Goal: Information Seeking & Learning: Find contact information

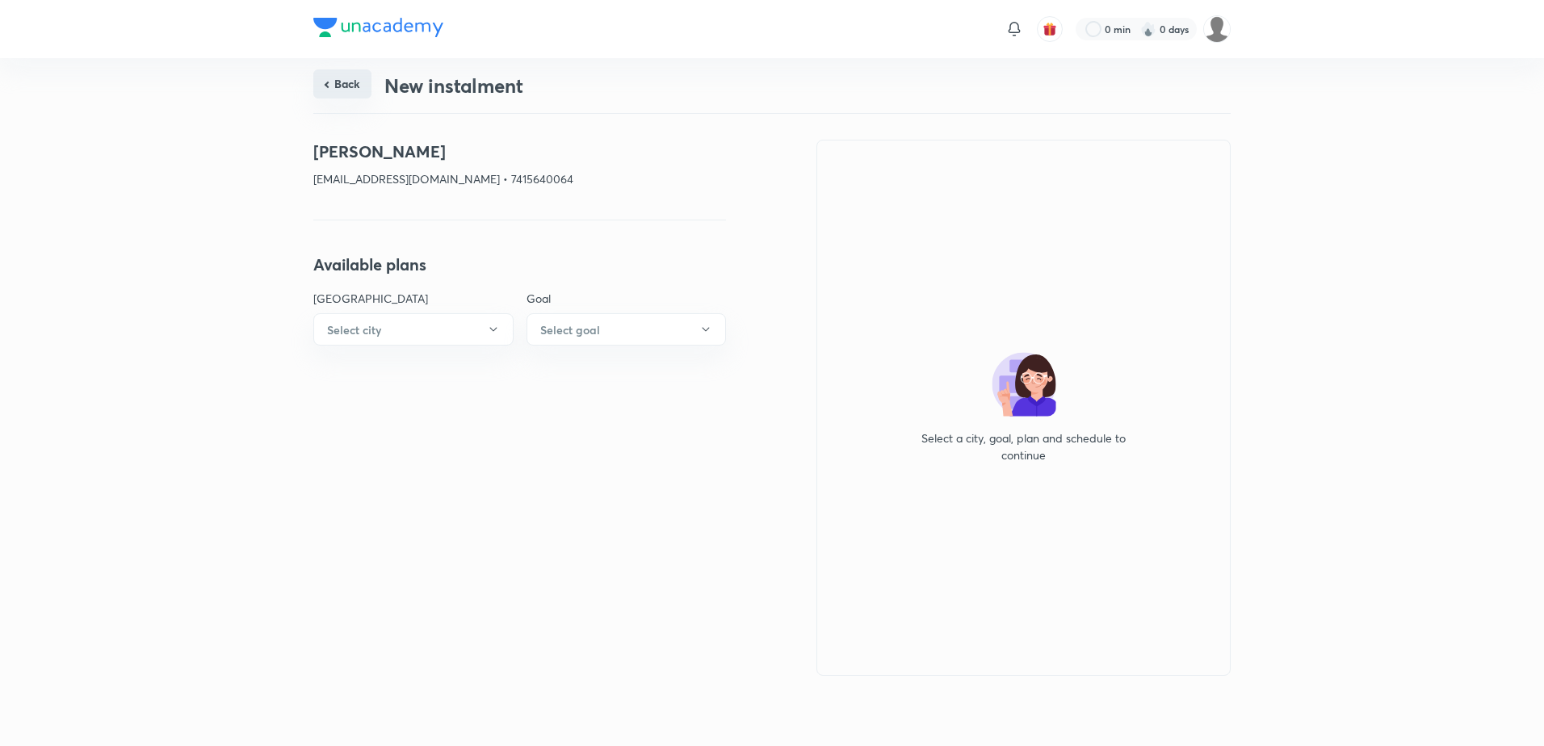
click at [353, 79] on button "Back" at bounding box center [342, 83] width 58 height 29
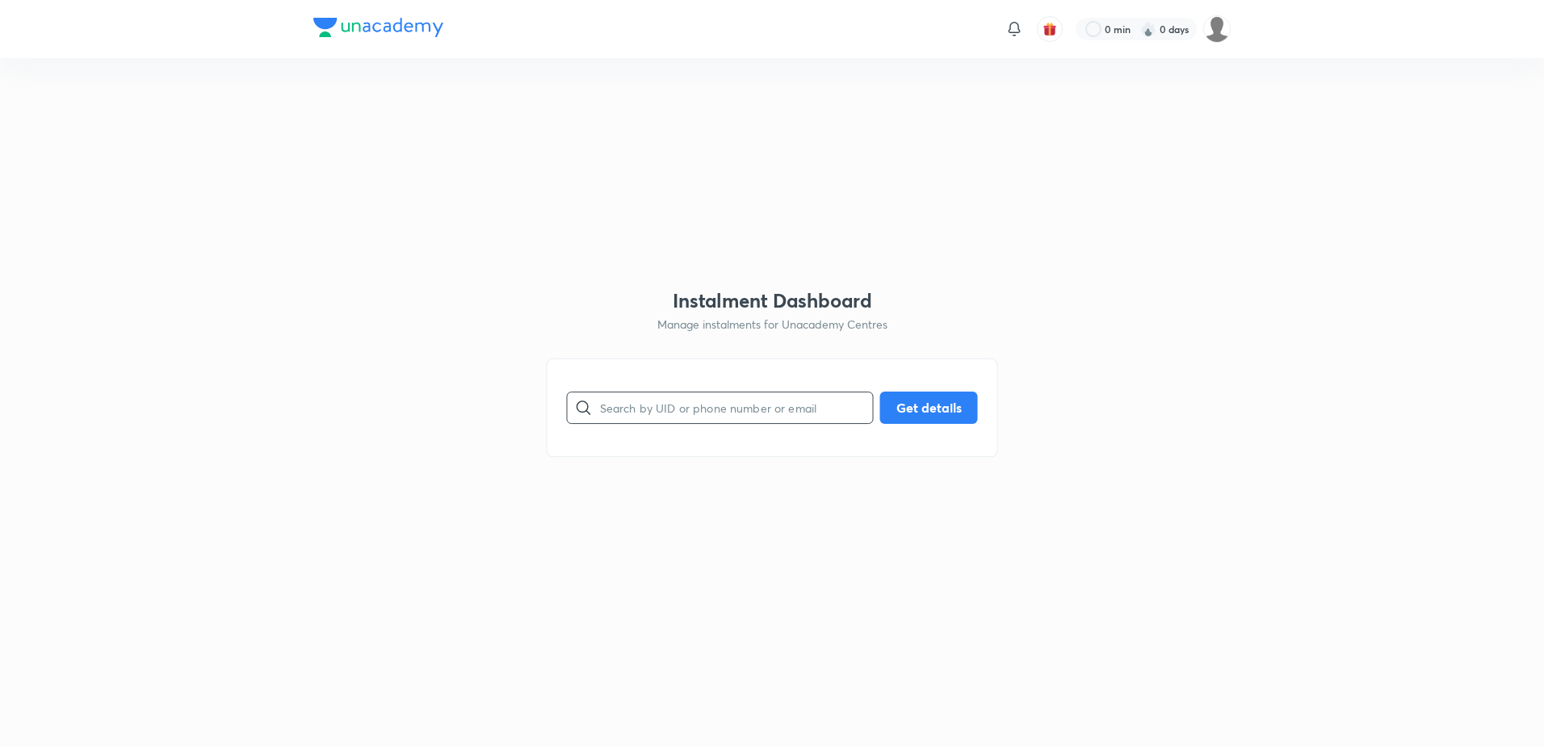
click at [658, 391] on input "text" at bounding box center [736, 407] width 273 height 41
paste input "[EMAIL_ADDRESS][DOMAIN_NAME]"
type input "[EMAIL_ADDRESS][DOMAIN_NAME]"
click at [910, 402] on button "Get details" at bounding box center [929, 406] width 98 height 32
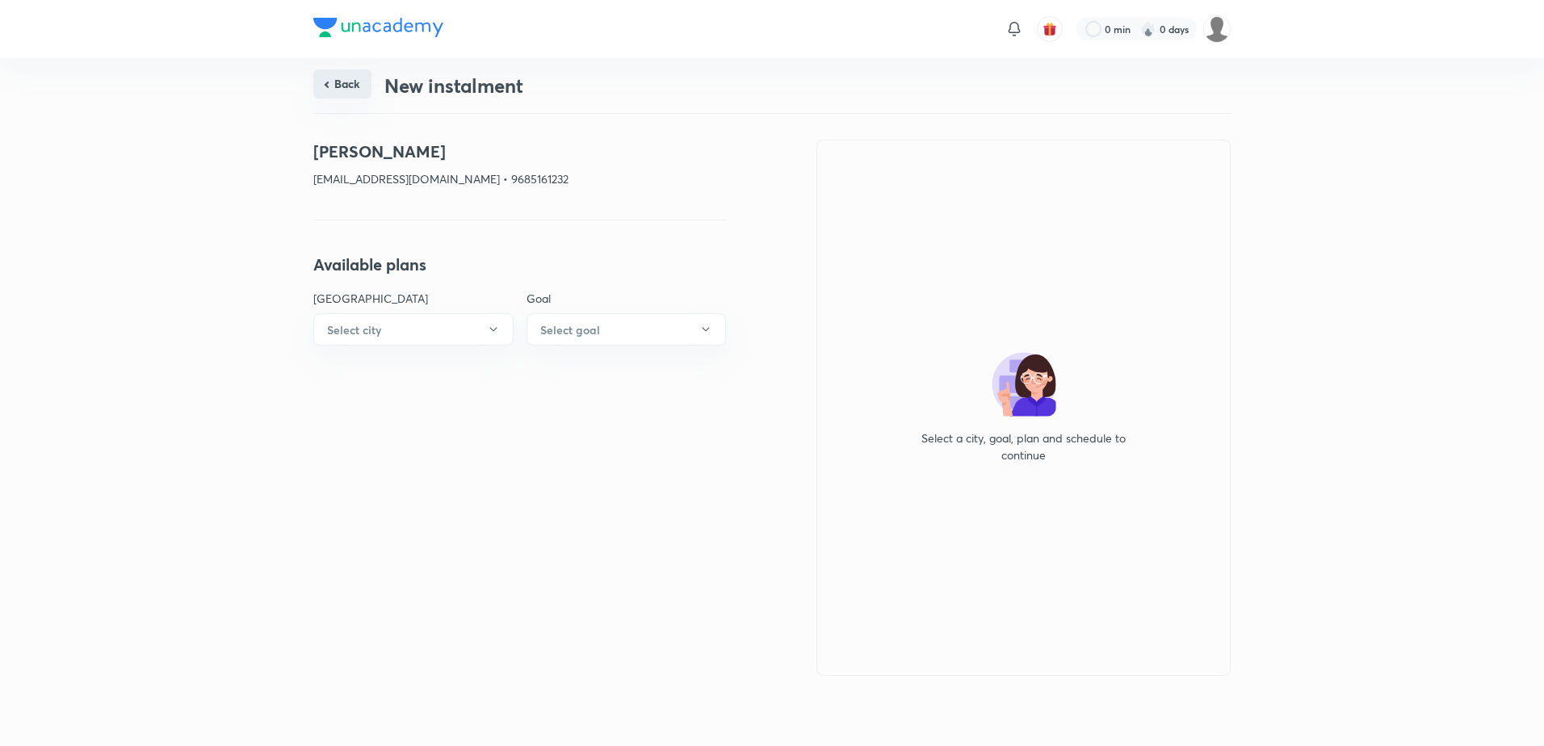
click at [349, 86] on button "Back" at bounding box center [342, 83] width 58 height 29
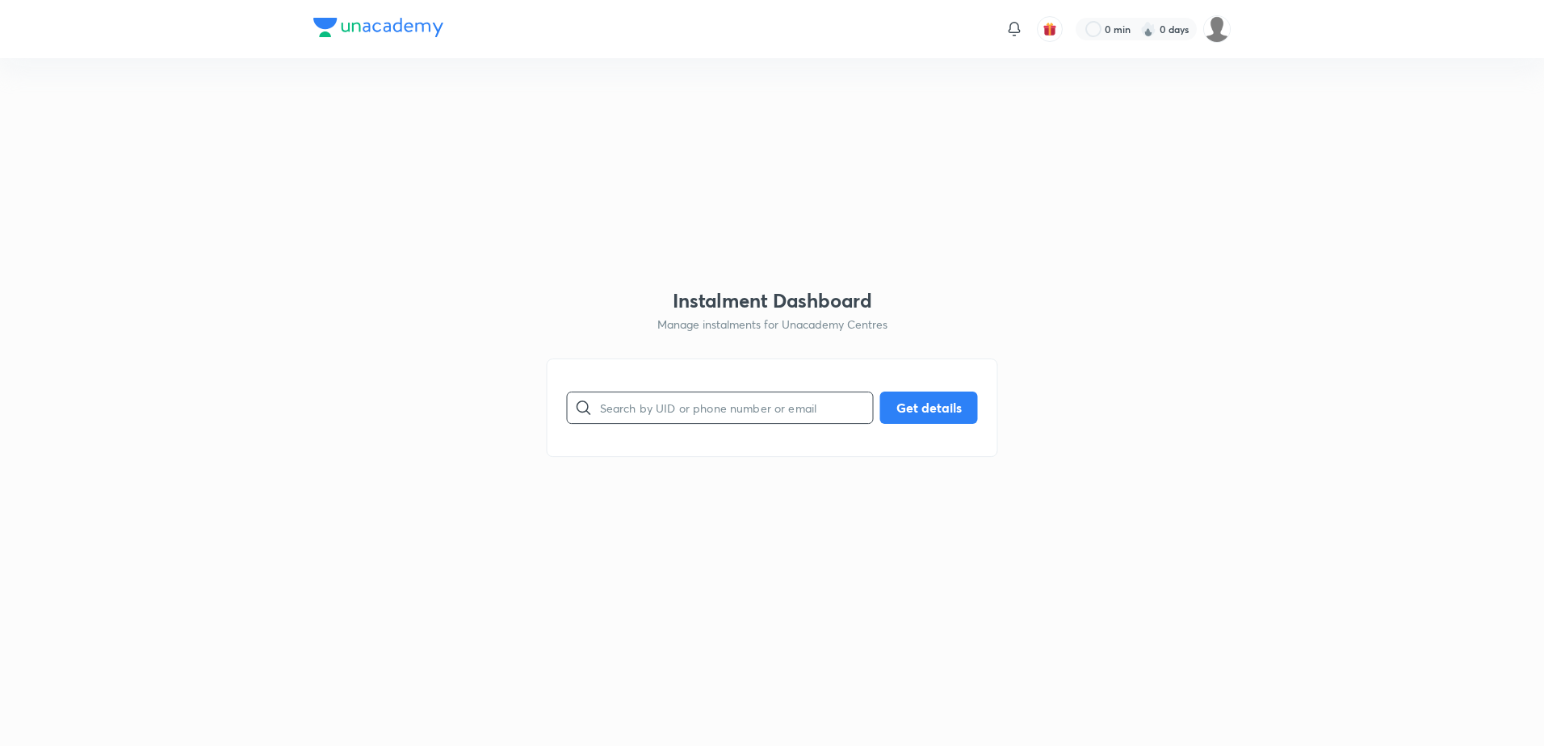
click at [626, 390] on input "text" at bounding box center [736, 407] width 273 height 41
paste input "[EMAIL_ADDRESS][DOMAIN_NAME]"
type input "[EMAIL_ADDRESS][DOMAIN_NAME]"
click at [885, 418] on button "Get details" at bounding box center [929, 406] width 98 height 32
